Goal: Task Accomplishment & Management: Manage account settings

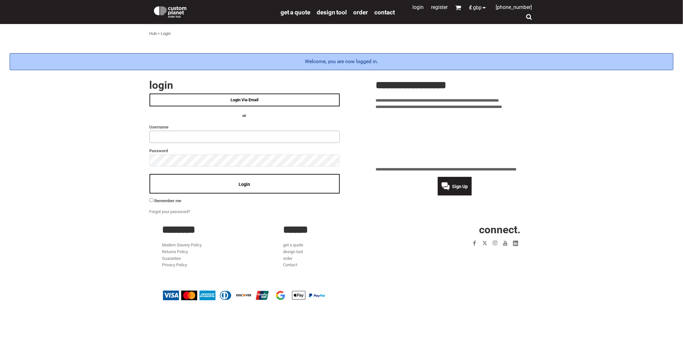
click at [180, 134] on input "text" at bounding box center [244, 137] width 190 height 12
type input "**********"
click at [184, 188] on div "Login" at bounding box center [244, 184] width 190 height 20
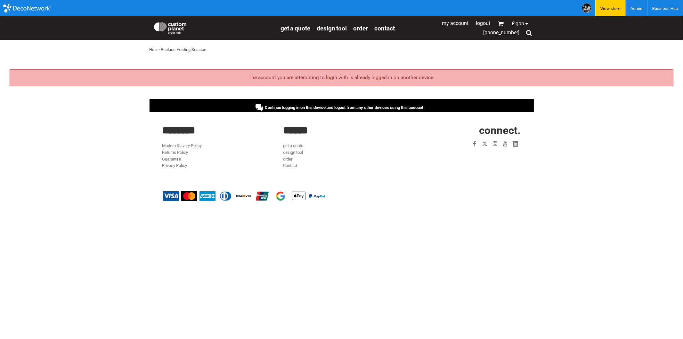
click at [339, 101] on div "Continue logging in on this device and logout from any other devices using this…" at bounding box center [341, 105] width 384 height 13
